Goal: Transaction & Acquisition: Purchase product/service

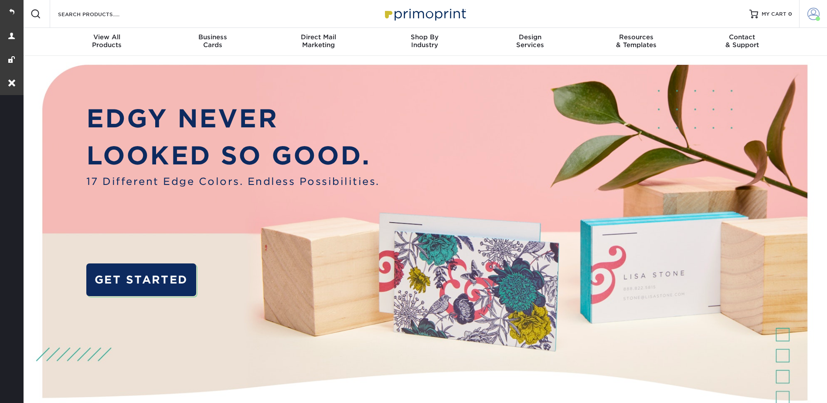
click at [806, 10] on link "Account" at bounding box center [813, 14] width 28 height 28
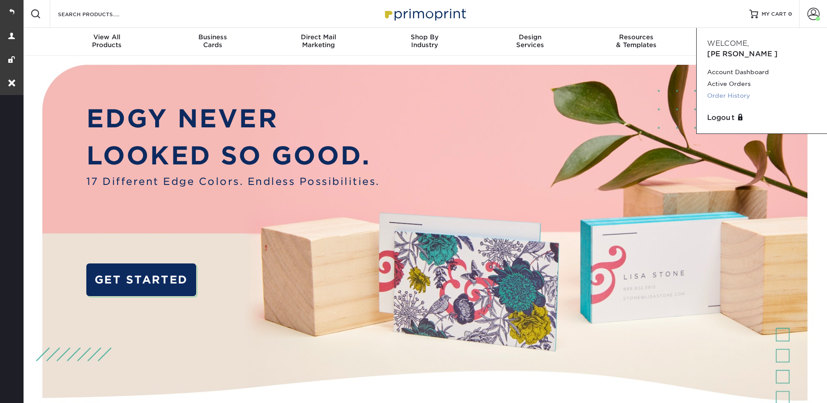
click at [735, 90] on link "Order History" at bounding box center [761, 96] width 109 height 12
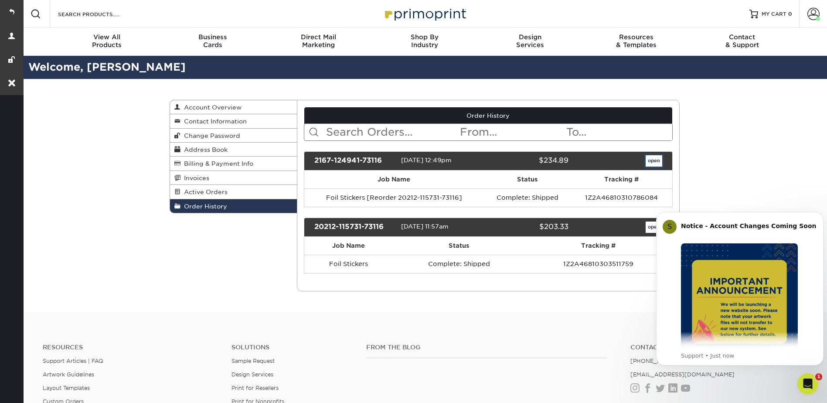
click at [653, 160] on link "open" at bounding box center [654, 160] width 17 height 11
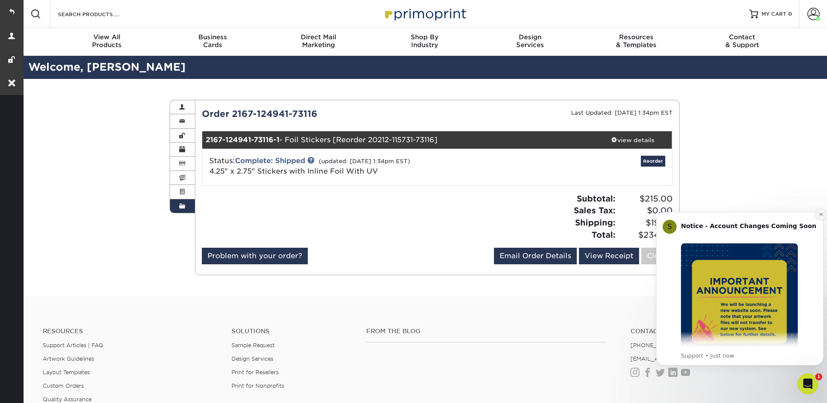
click at [820, 214] on icon "Dismiss notification" at bounding box center [820, 214] width 3 height 3
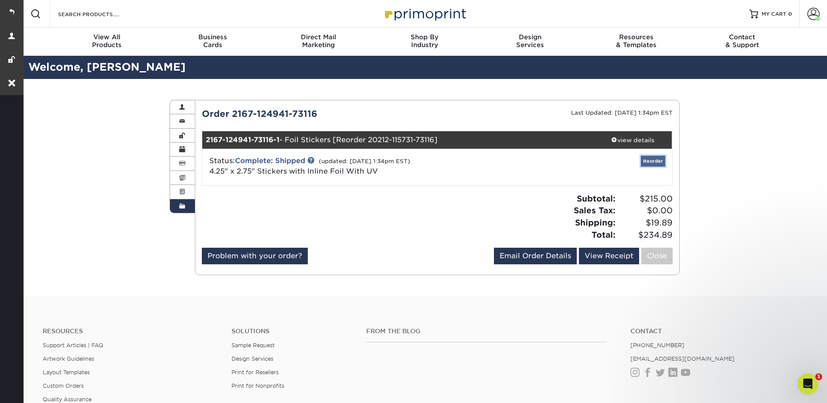
click at [653, 159] on link "Reorder" at bounding box center [653, 161] width 24 height 11
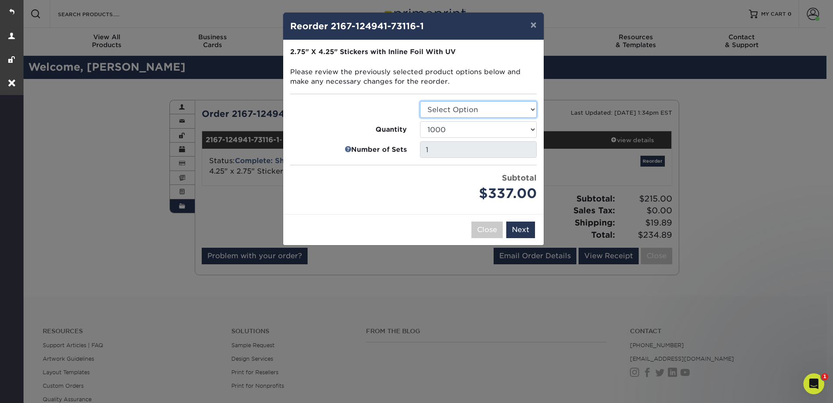
click at [456, 105] on select "Select Option Stickers" at bounding box center [478, 109] width 117 height 17
select select "52c22fd3-2a69-4e4e-a8d0-c09760ae2d65"
click at [420, 101] on select "Select Option Stickers" at bounding box center [478, 109] width 117 height 17
click at [525, 230] on button "Next" at bounding box center [520, 229] width 29 height 17
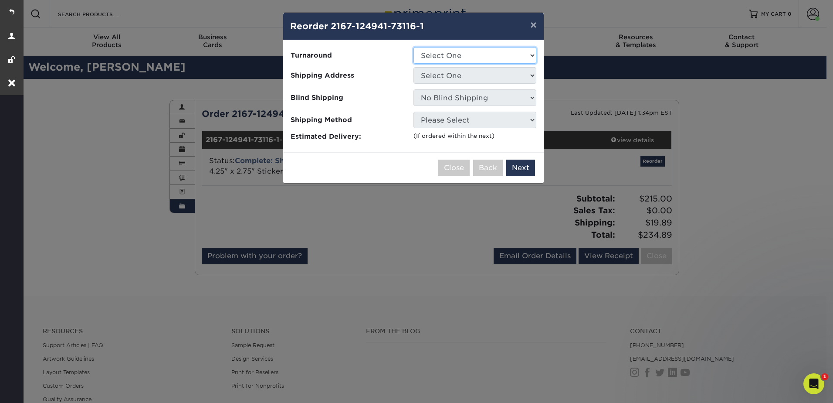
drag, startPoint x: 445, startPoint y: 52, endPoint x: 444, endPoint y: 46, distance: 5.8
click at [445, 49] on select "Select One 2-4 Business Days" at bounding box center [475, 55] width 123 height 17
select select "a0501506-049c-4480-b789-5d2b14844b15"
click at [414, 47] on select "Select One 2-4 Business Days" at bounding box center [475, 55] width 123 height 17
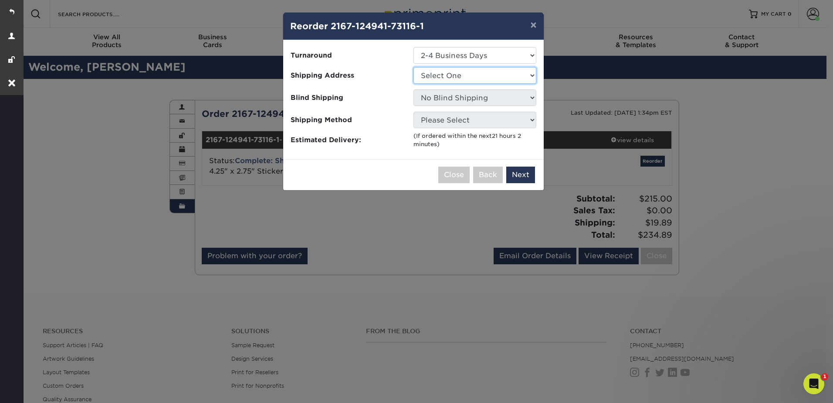
click at [442, 72] on select "Select One Jilly P" at bounding box center [475, 75] width 123 height 17
select select "181266"
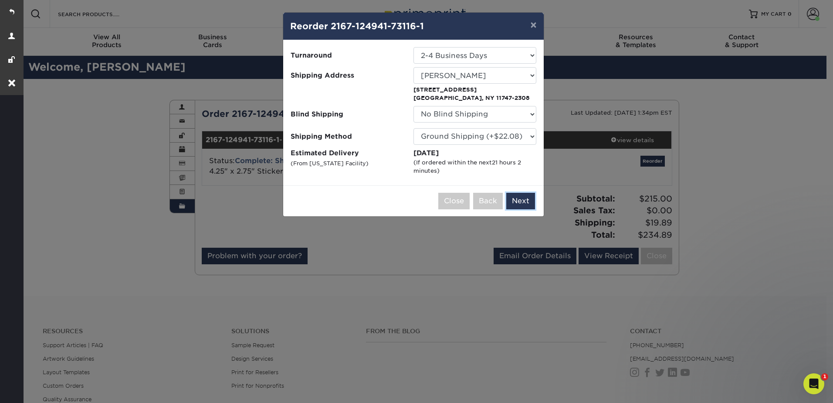
click at [513, 198] on button "Next" at bounding box center [520, 201] width 29 height 17
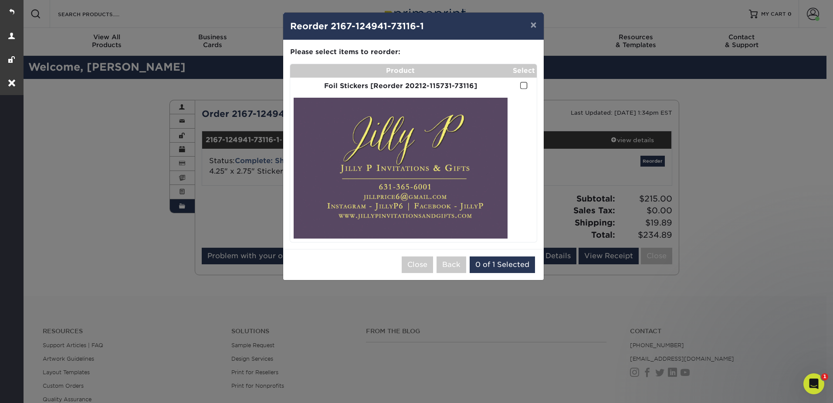
click at [524, 84] on span at bounding box center [523, 86] width 7 height 8
click at [0, 0] on input "checkbox" at bounding box center [0, 0] width 0 height 0
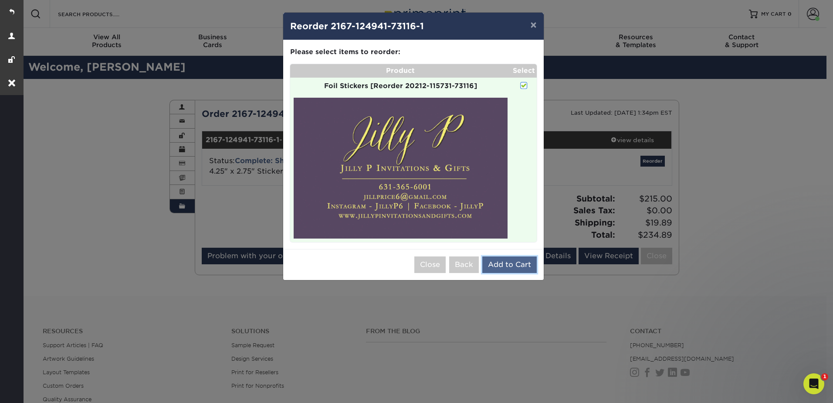
click at [513, 265] on button "Add to Cart" at bounding box center [510, 264] width 54 height 17
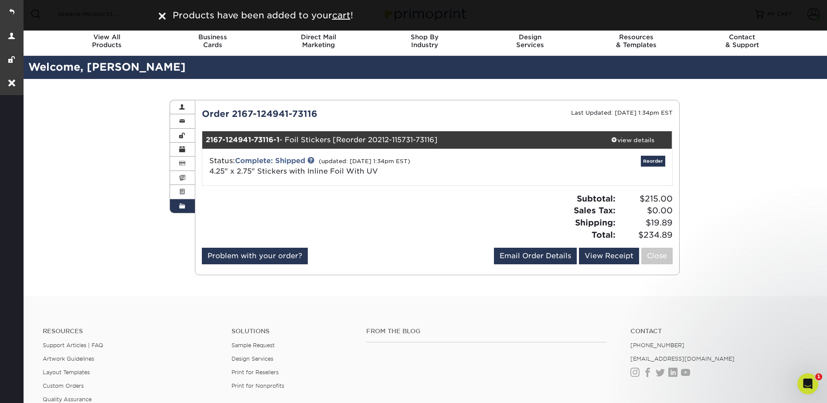
click at [777, 107] on div "Order History Account Overview Contact Information Change Password Address Book…" at bounding box center [424, 187] width 805 height 217
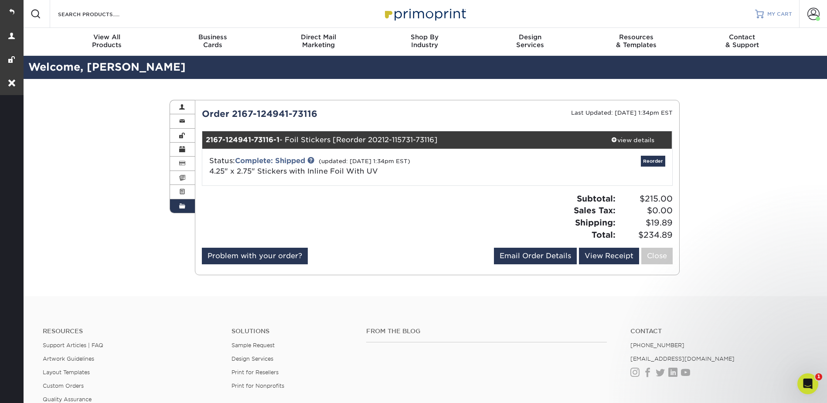
click at [772, 11] on span "MY CART" at bounding box center [779, 13] width 25 height 7
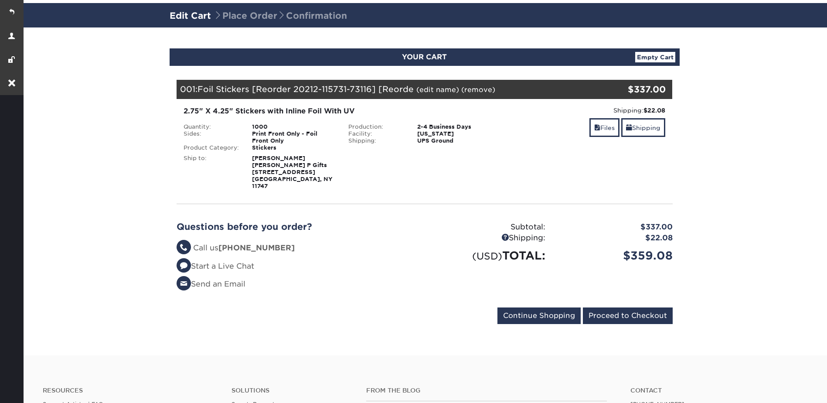
scroll to position [131, 0]
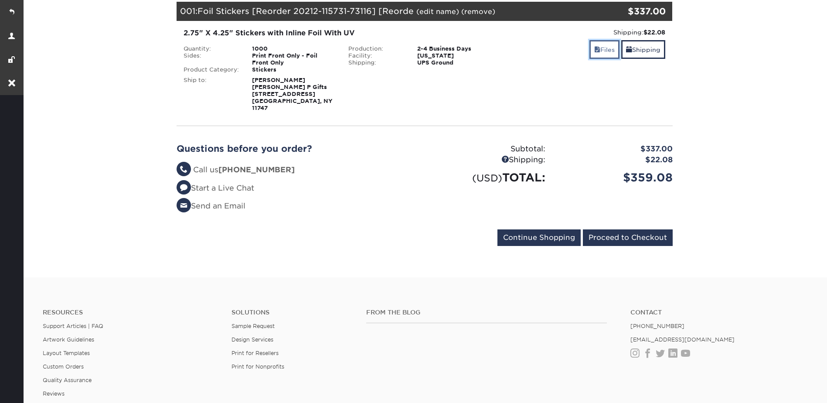
click at [600, 56] on link "Files" at bounding box center [604, 49] width 30 height 19
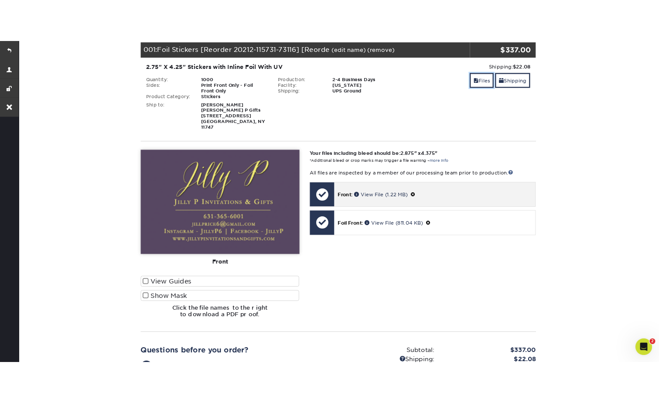
scroll to position [0, 0]
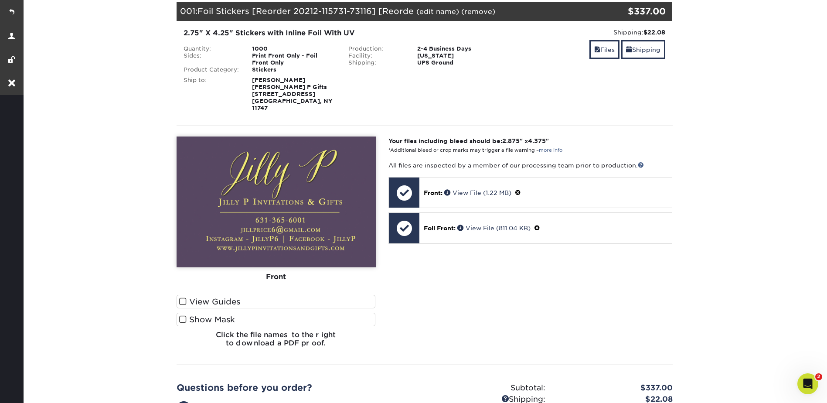
click at [312, 313] on label "Show Mask" at bounding box center [276, 320] width 199 height 14
click at [0, 0] on input "Show Mask" at bounding box center [0, 0] width 0 height 0
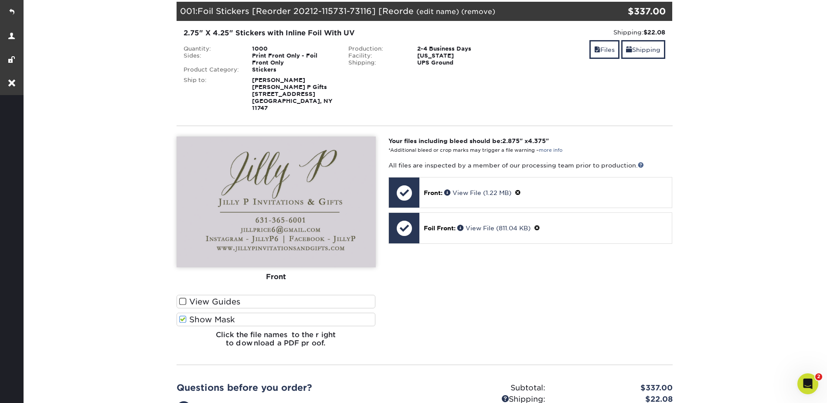
click at [312, 313] on label "Show Mask" at bounding box center [276, 320] width 199 height 14
click at [0, 0] on input "Show Mask" at bounding box center [0, 0] width 0 height 0
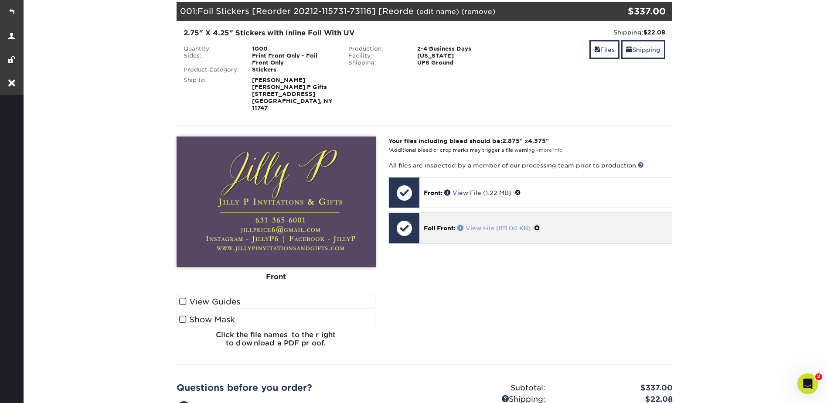
click at [461, 224] on span at bounding box center [461, 227] width 8 height 6
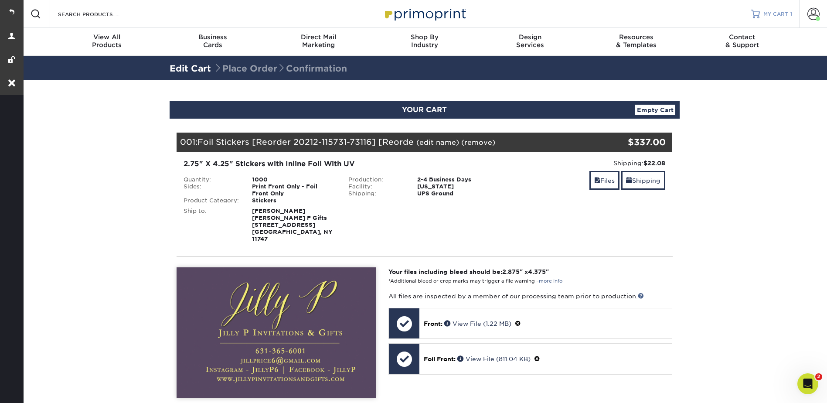
click at [778, 13] on span "MY CART" at bounding box center [775, 13] width 25 height 7
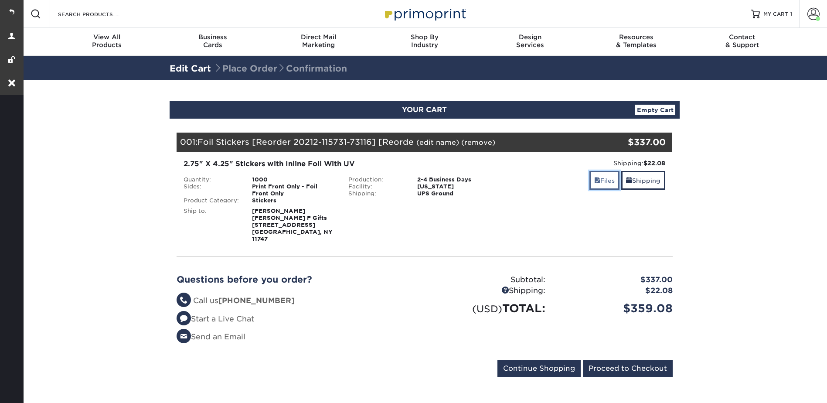
click at [598, 176] on link "Files" at bounding box center [604, 180] width 30 height 19
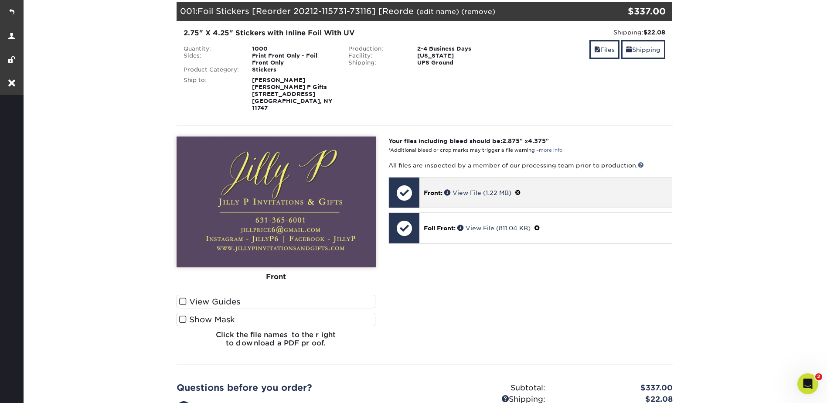
click at [521, 189] on span at bounding box center [518, 192] width 6 height 7
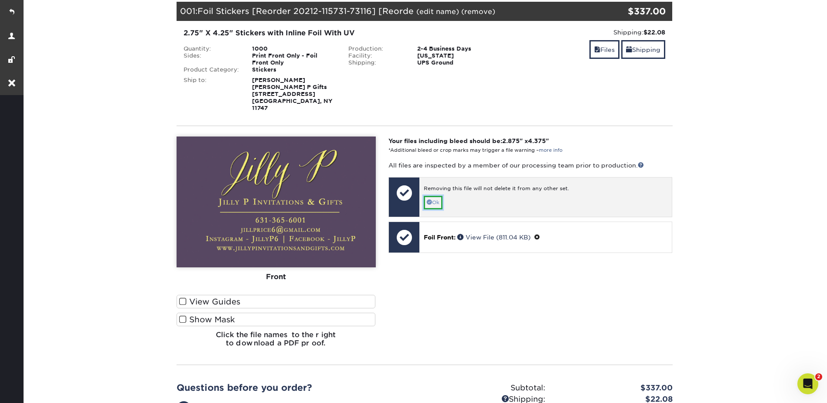
click at [440, 196] on link "Ok" at bounding box center [433, 203] width 19 height 14
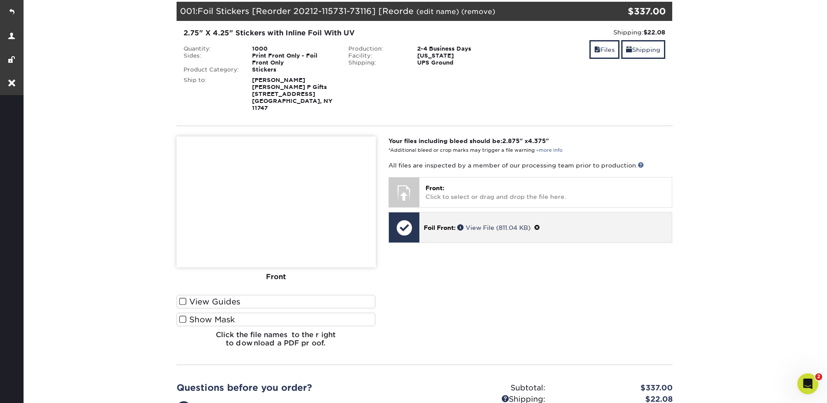
click at [540, 224] on span at bounding box center [537, 227] width 6 height 7
click at [430, 231] on link "Ok" at bounding box center [433, 238] width 19 height 14
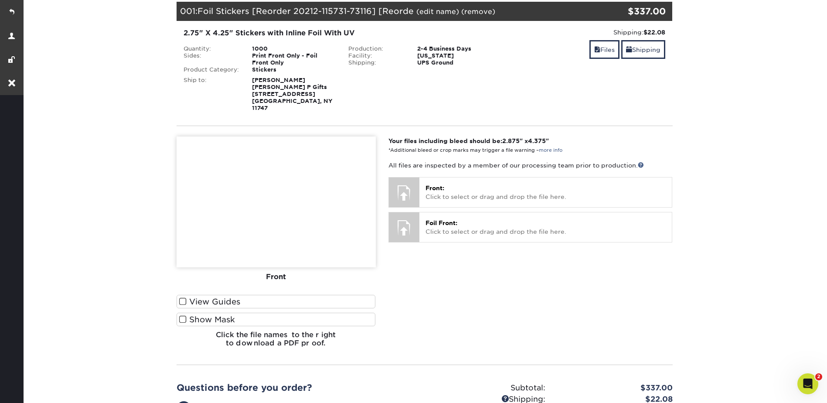
click at [443, 10] on link "(edit name)" at bounding box center [437, 11] width 43 height 8
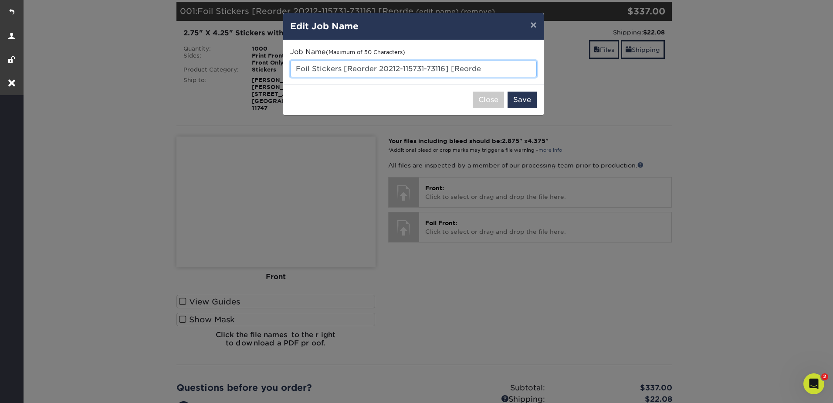
drag, startPoint x: 342, startPoint y: 68, endPoint x: 483, endPoint y: 70, distance: 140.4
click at [483, 70] on input "Foil Stickers [Reorder 20212-115731-73116] [Reorde" at bounding box center [413, 69] width 247 height 17
type input "Foil Stickers - Updated IG"
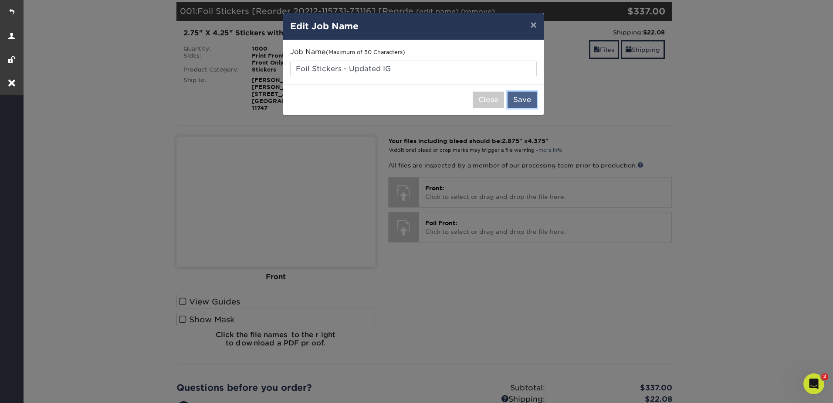
click at [536, 98] on button "Save" at bounding box center [522, 100] width 29 height 17
